Goal: Find specific page/section: Find specific page/section

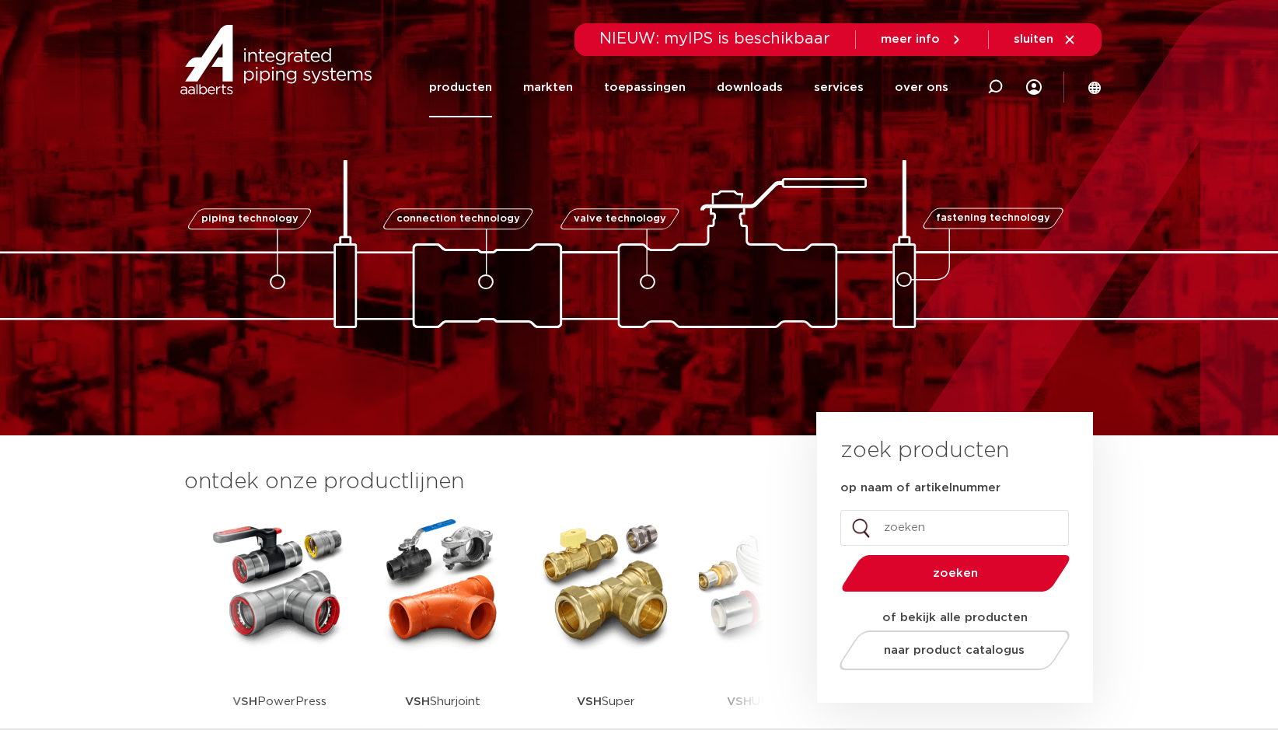
click at [484, 84] on link "producten" at bounding box center [460, 88] width 63 height 60
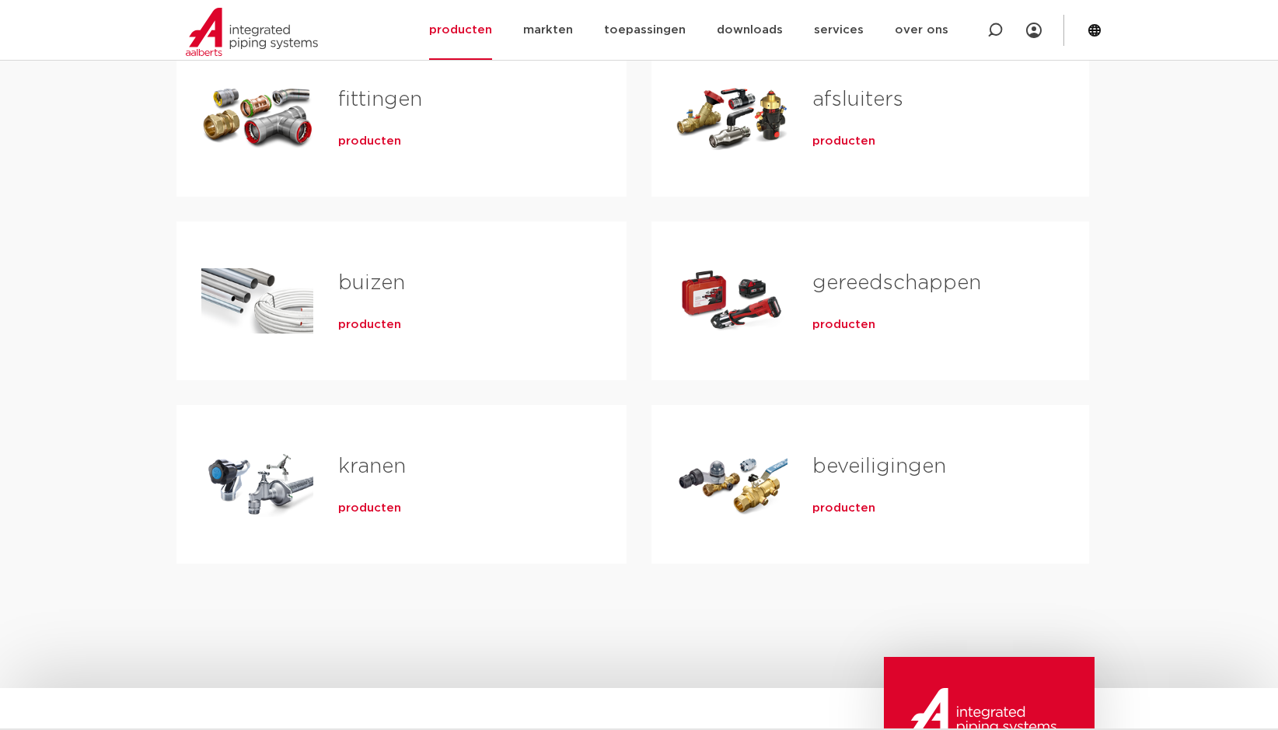
scroll to position [311, 0]
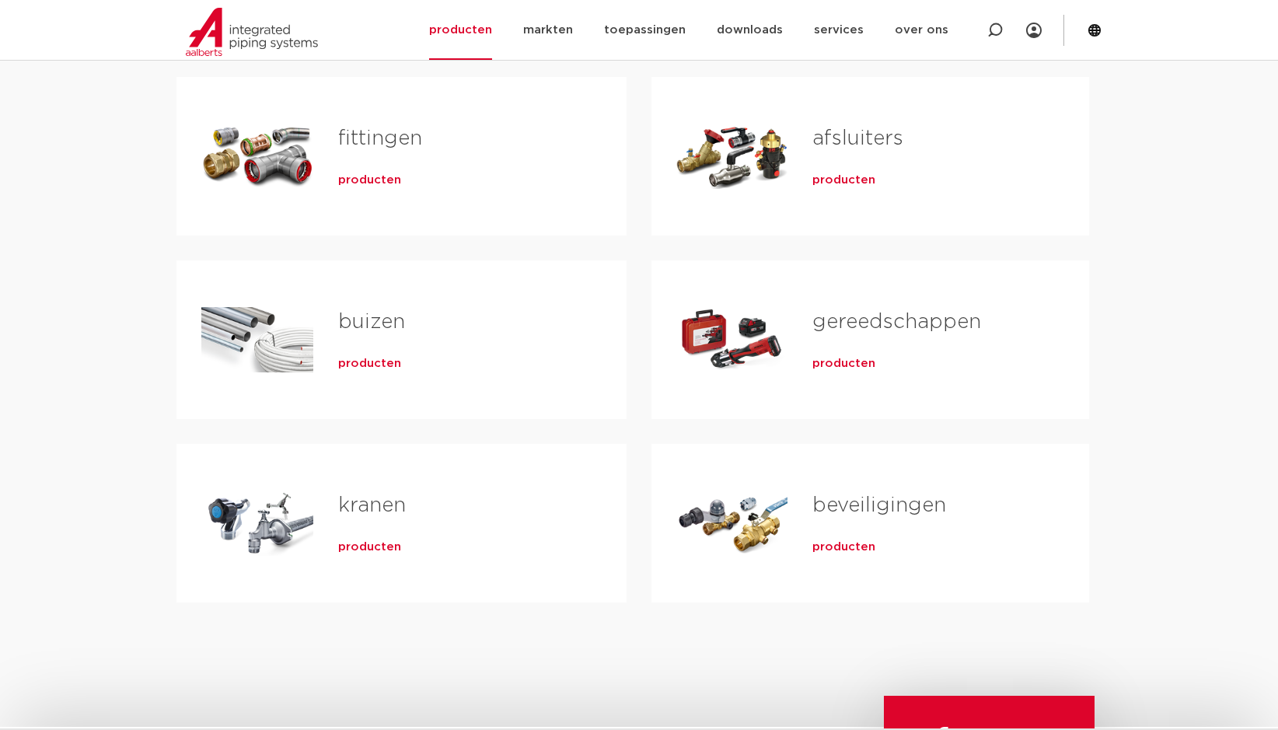
click at [371, 547] on span "producten" at bounding box center [369, 548] width 63 height 16
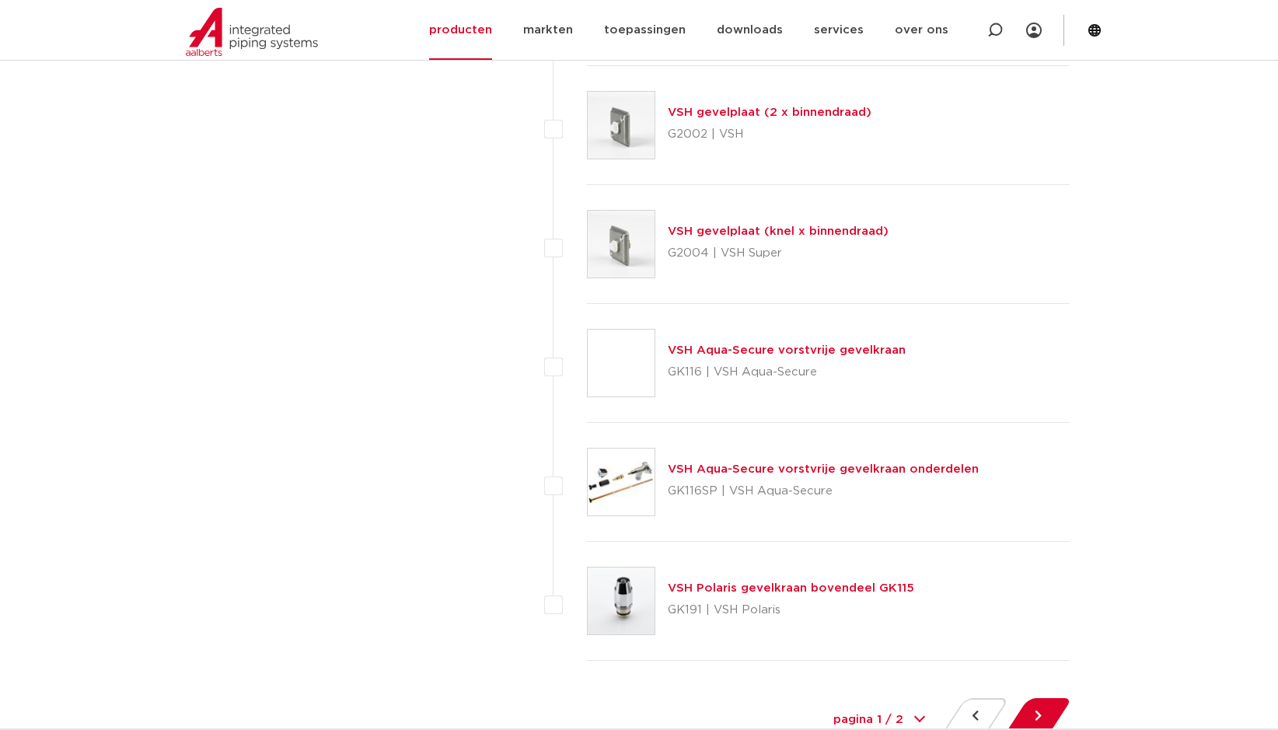
scroll to position [6930, 0]
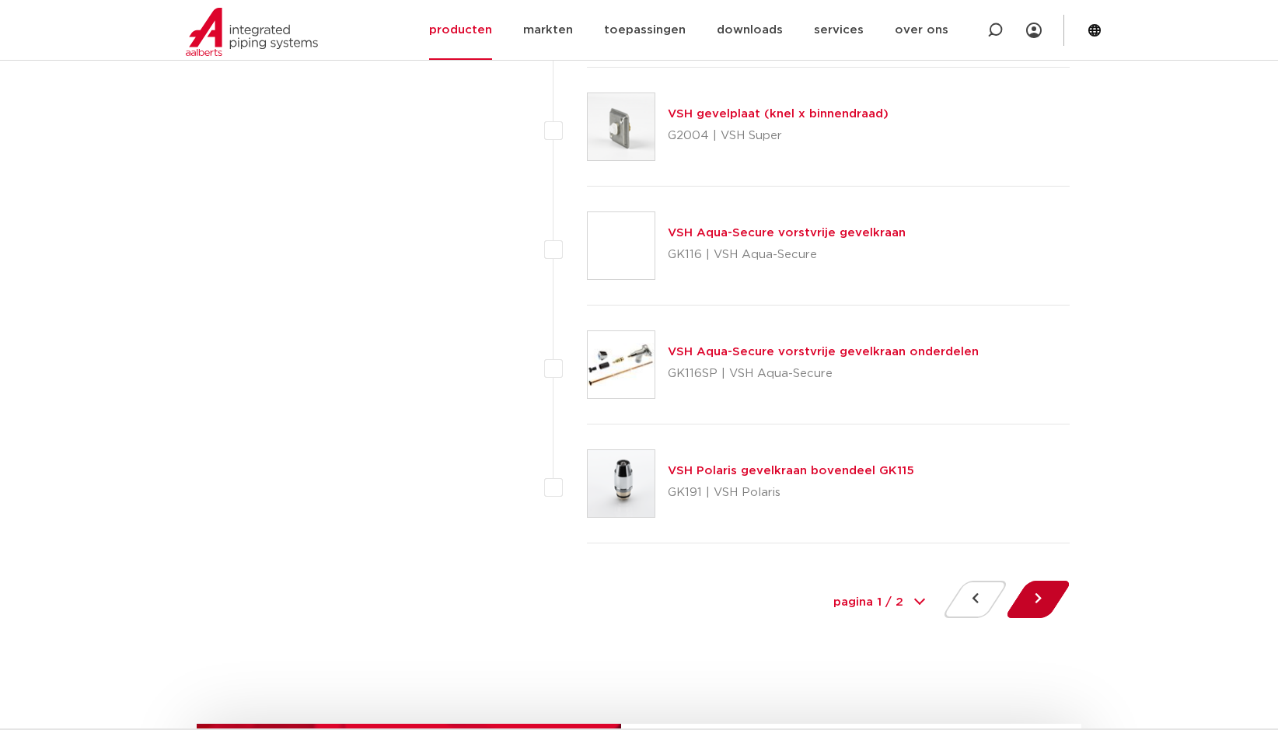
click at [1040, 599] on button at bounding box center [1038, 599] width 44 height 37
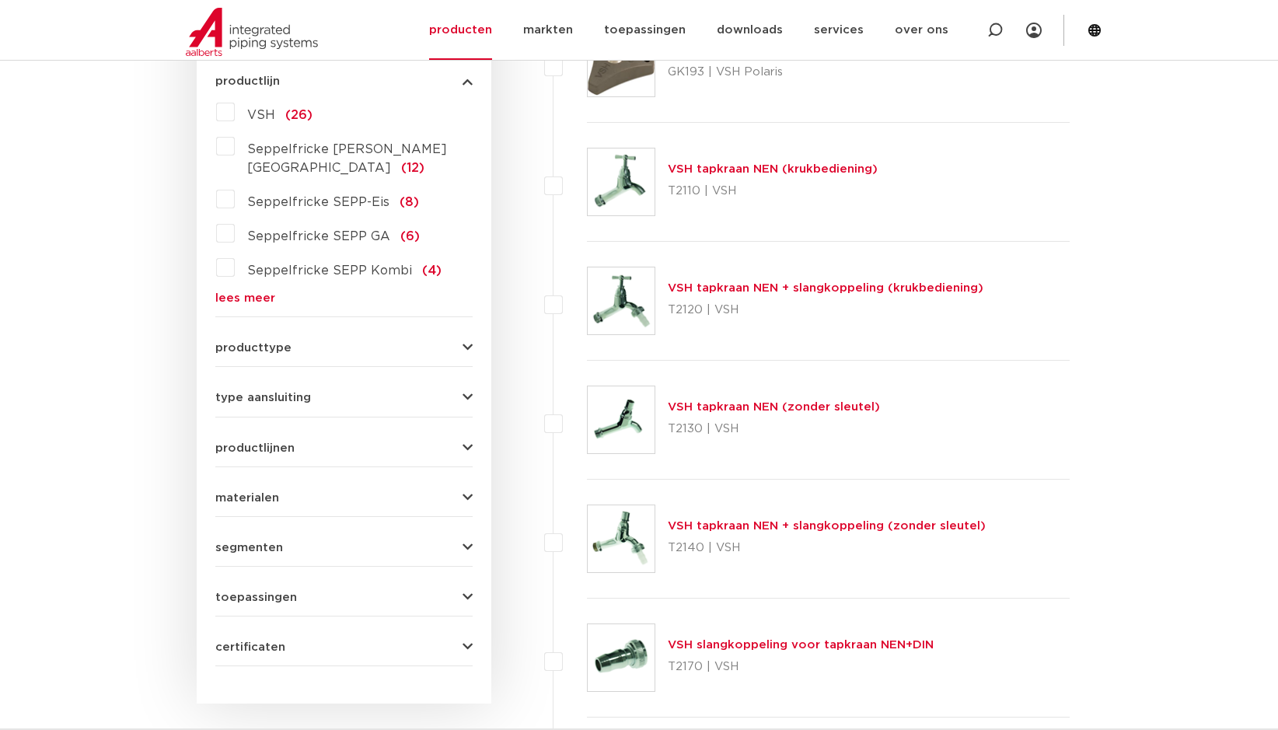
scroll to position [466, 0]
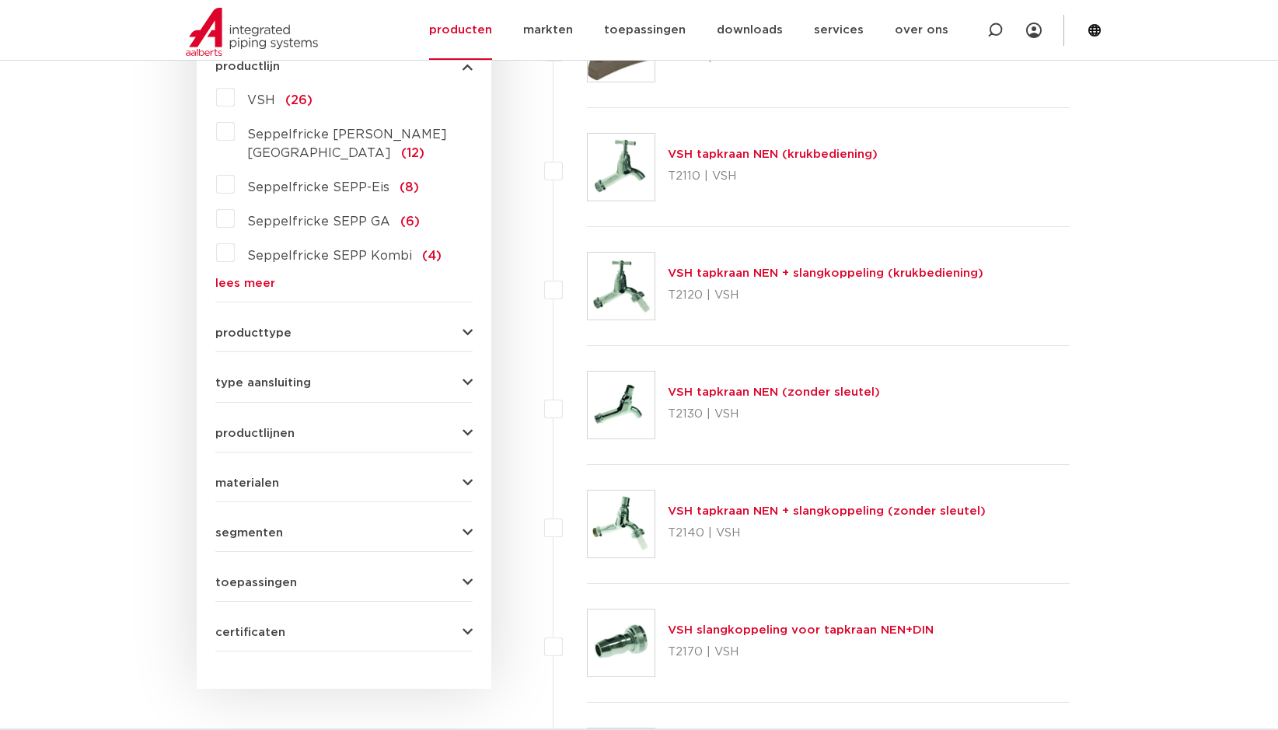
click at [246, 327] on span "producttype" at bounding box center [253, 333] width 76 height 12
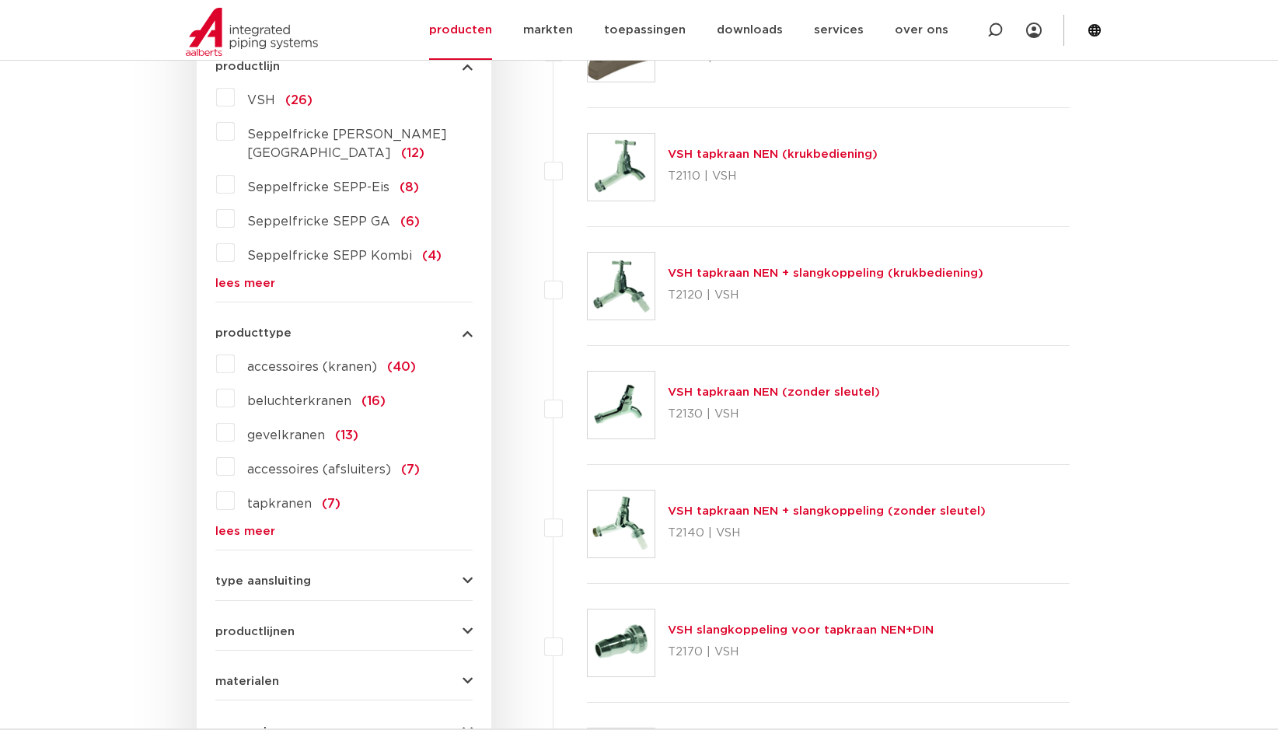
click at [232, 526] on link "lees meer" at bounding box center [343, 532] width 257 height 12
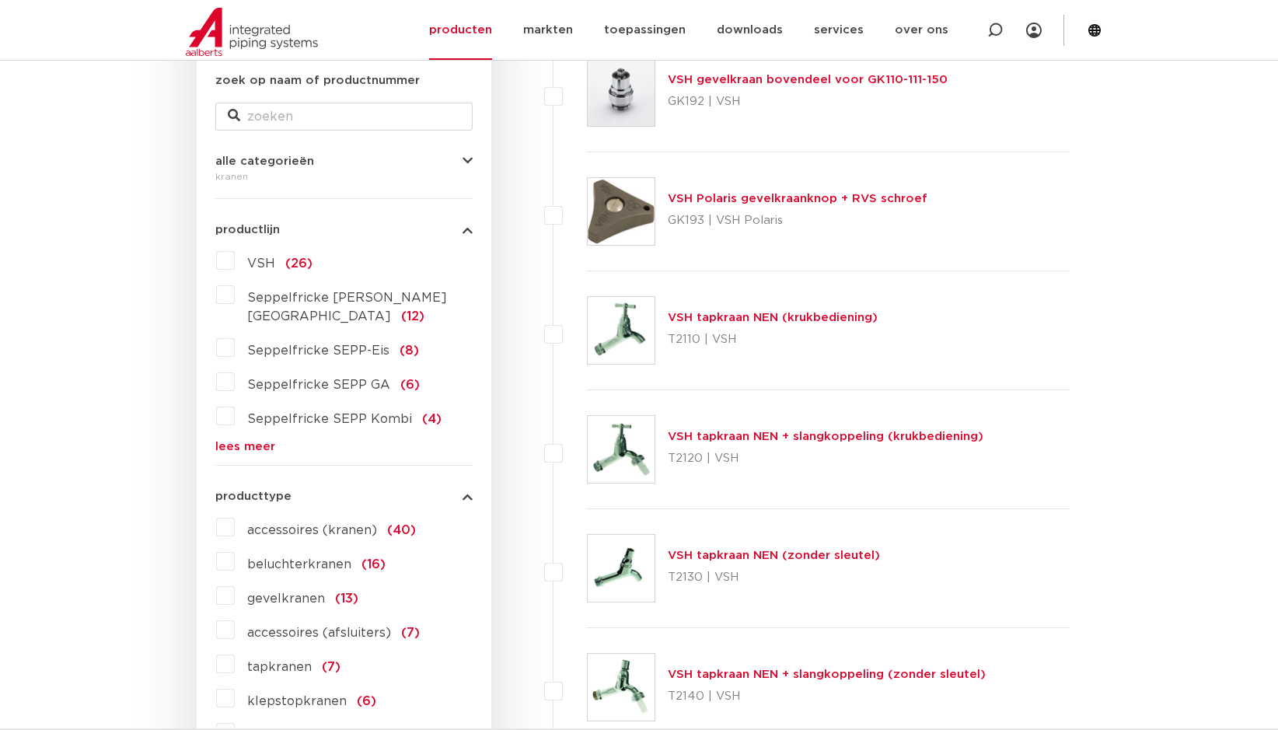
scroll to position [0, 0]
